Goal: Information Seeking & Learning: Understand process/instructions

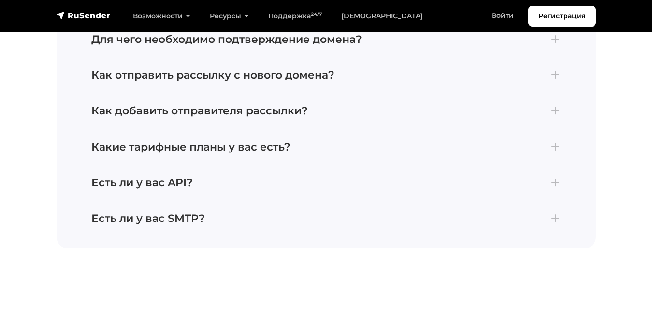
scroll to position [3642, 0]
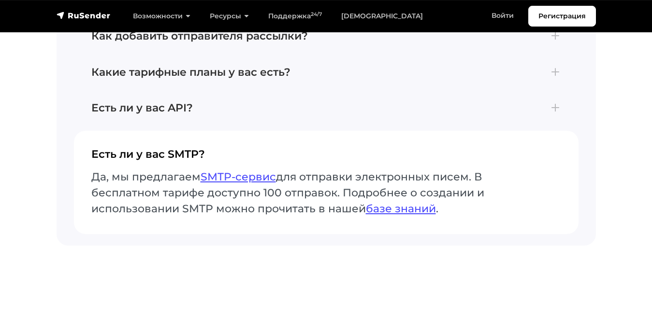
scroll to position [3601, 0]
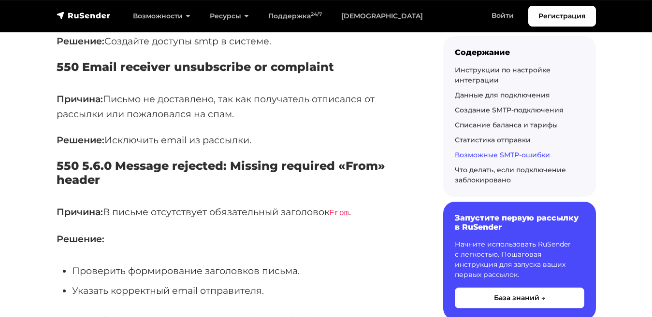
scroll to position [3993, 0]
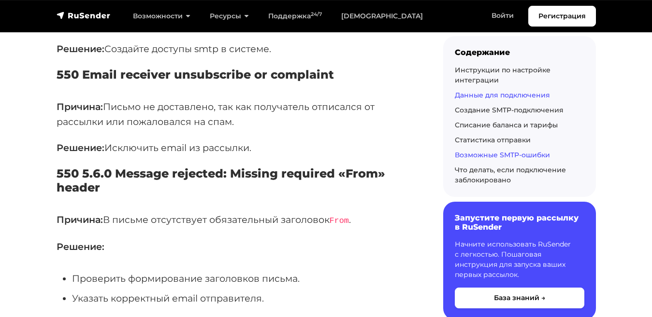
click at [482, 92] on link "Данные для подключения" at bounding box center [502, 94] width 95 height 9
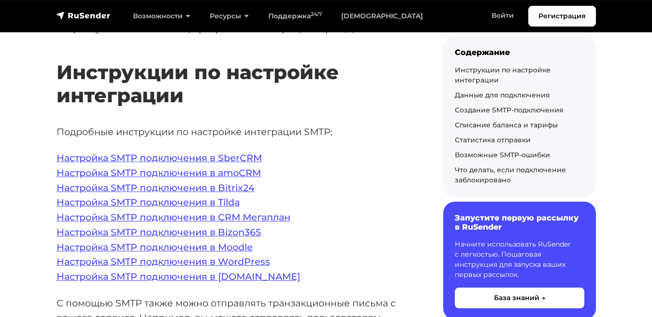
scroll to position [178, 0]
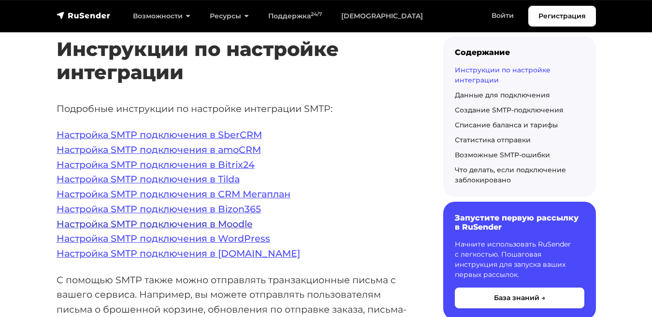
click at [103, 218] on link "Настройка SMTP подключения в Moodle" at bounding box center [155, 224] width 196 height 12
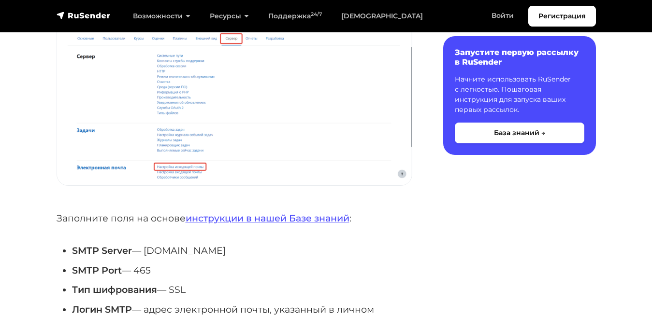
scroll to position [261, 0]
